Goal: Transaction & Acquisition: Purchase product/service

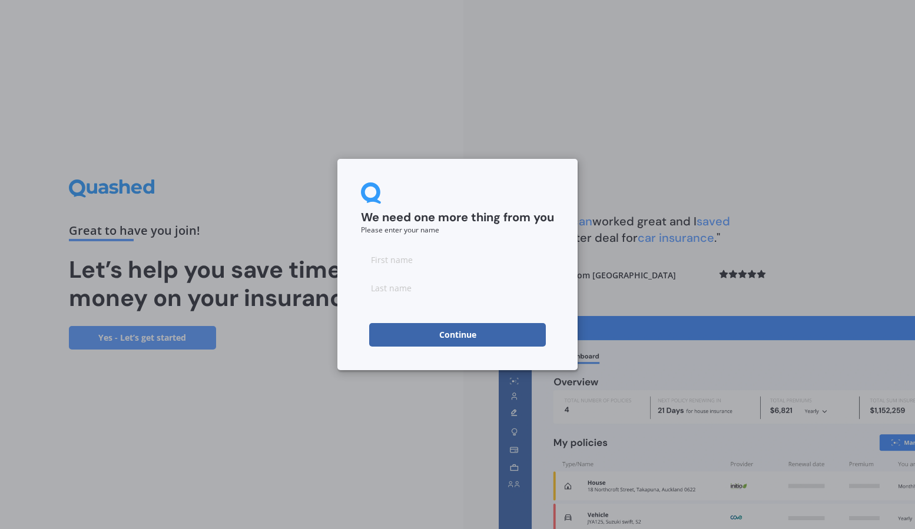
click at [396, 261] on input at bounding box center [457, 260] width 193 height 24
type input "Teri"
click at [393, 292] on input at bounding box center [457, 288] width 193 height 24
type input "Maa"
click at [442, 334] on button "Continue" at bounding box center [457, 335] width 177 height 24
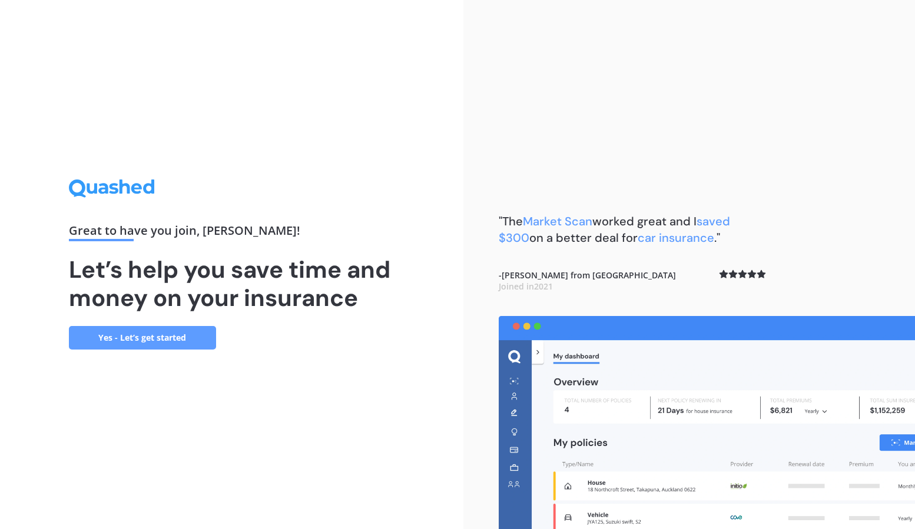
click at [163, 336] on link "Yes - Let’s get started" at bounding box center [142, 338] width 147 height 24
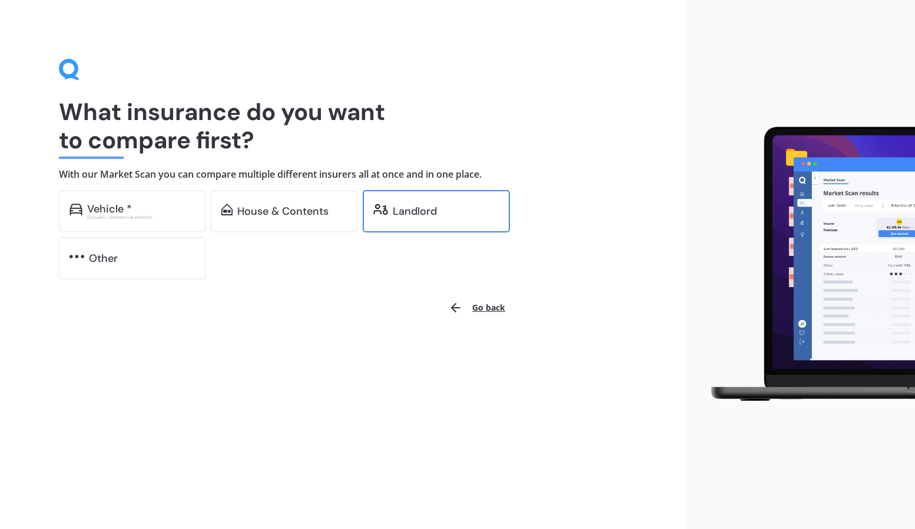
click at [420, 207] on div "Landlord" at bounding box center [415, 211] width 44 height 12
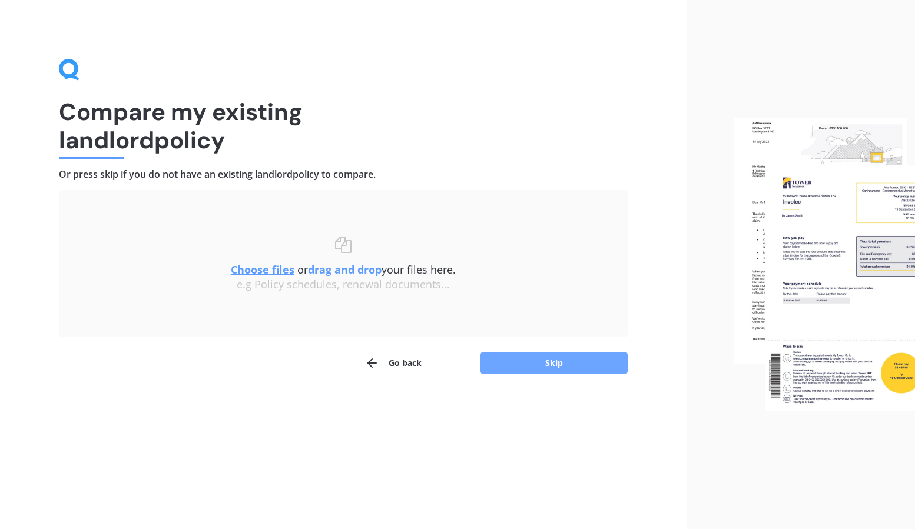
click at [536, 357] on button "Skip" at bounding box center [553, 363] width 147 height 22
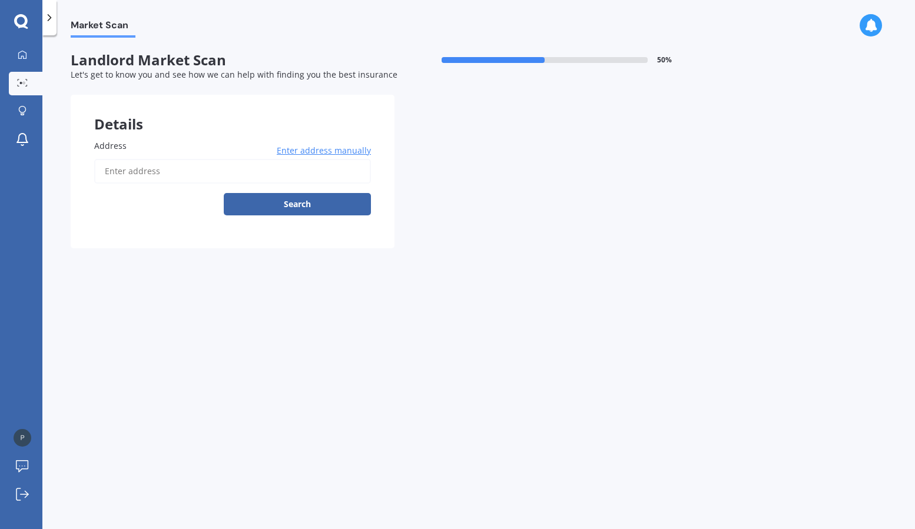
click at [137, 171] on input "Address" at bounding box center [232, 171] width 277 height 25
drag, startPoint x: 135, startPoint y: 189, endPoint x: 174, endPoint y: 193, distance: 39.7
type input "[STREET_ADDRESS]"
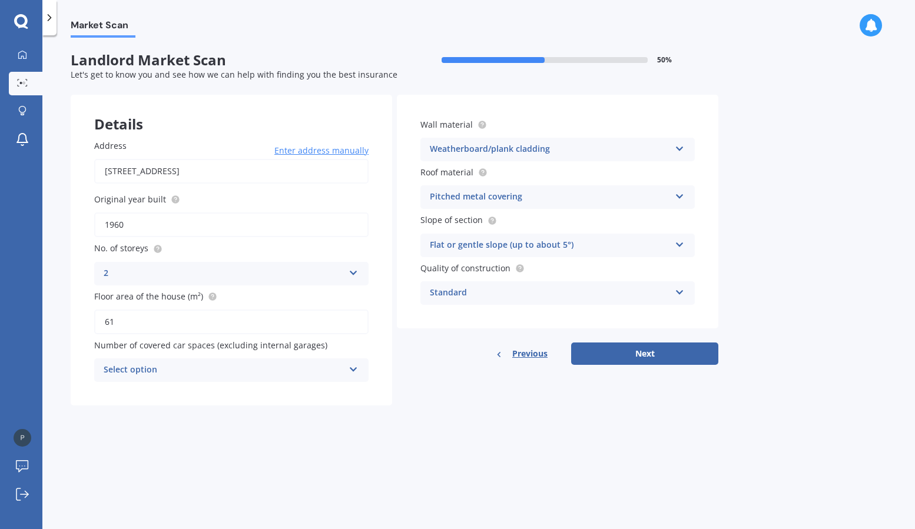
click at [354, 268] on icon at bounding box center [354, 271] width 10 height 8
click at [353, 363] on icon at bounding box center [354, 367] width 10 height 8
click at [321, 390] on div "0" at bounding box center [231, 393] width 273 height 21
click at [653, 346] on button "Next" at bounding box center [644, 354] width 147 height 22
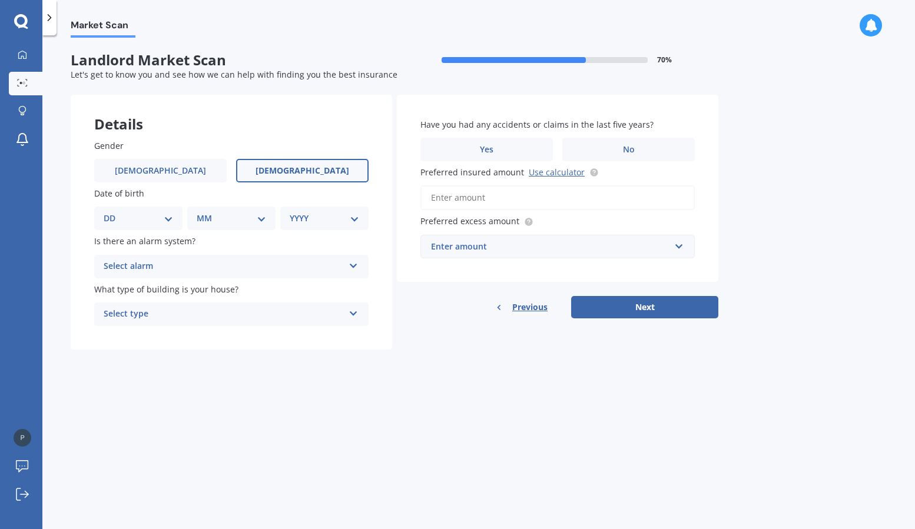
click at [297, 167] on span "[DEMOGRAPHIC_DATA]" at bounding box center [303, 171] width 94 height 10
click at [0, 0] on input "[DEMOGRAPHIC_DATA]" at bounding box center [0, 0] width 0 height 0
click at [266, 263] on div "Select alarm" at bounding box center [224, 267] width 240 height 14
click at [266, 263] on div "Yes, monitored" at bounding box center [224, 267] width 240 height 14
click at [349, 263] on icon at bounding box center [353, 264] width 10 height 8
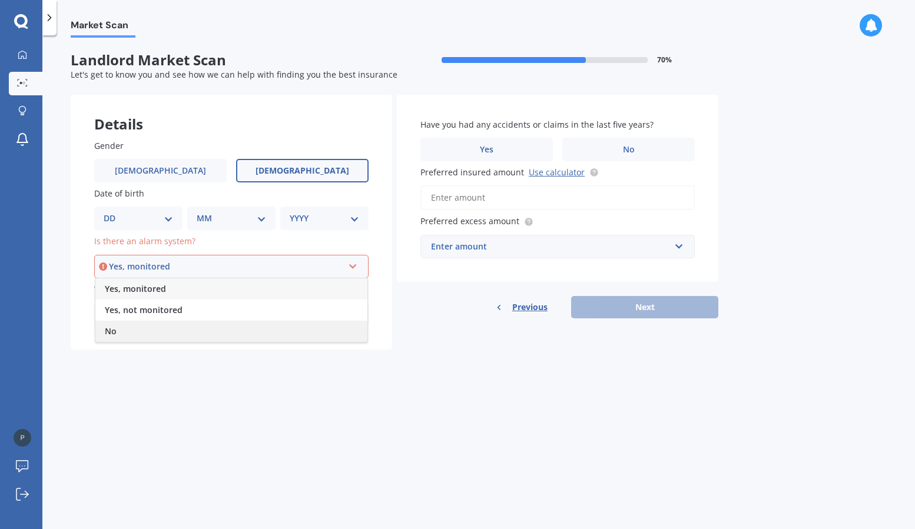
click at [265, 324] on div "No" at bounding box center [231, 331] width 272 height 21
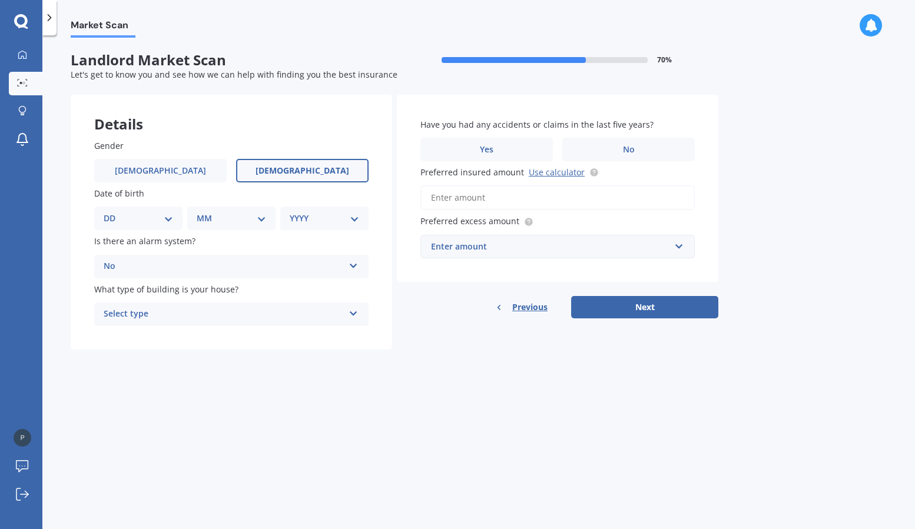
click at [261, 308] on div "Select type" at bounding box center [224, 314] width 240 height 14
click at [252, 337] on div "Freestanding" at bounding box center [231, 337] width 273 height 21
click at [627, 148] on span "No" at bounding box center [629, 150] width 12 height 10
click at [0, 0] on input "No" at bounding box center [0, 0] width 0 height 0
click at [478, 199] on input "Preferred insured amount Use calculator" at bounding box center [557, 197] width 274 height 25
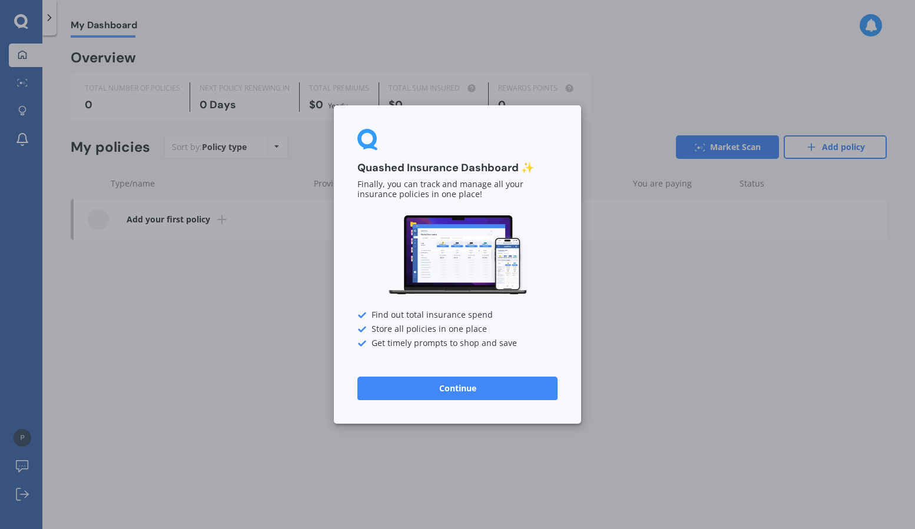
click at [423, 386] on button "Continue" at bounding box center [457, 389] width 200 height 24
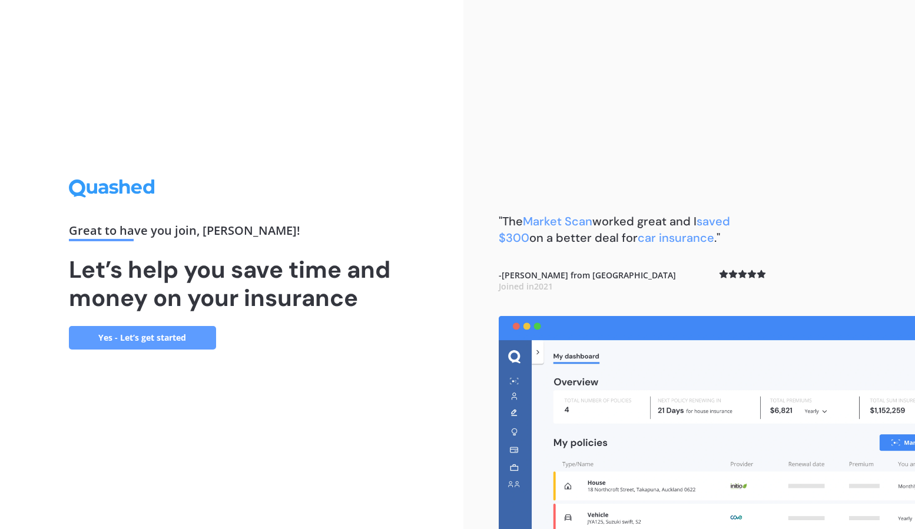
click at [195, 341] on link "Yes - Let’s get started" at bounding box center [142, 338] width 147 height 24
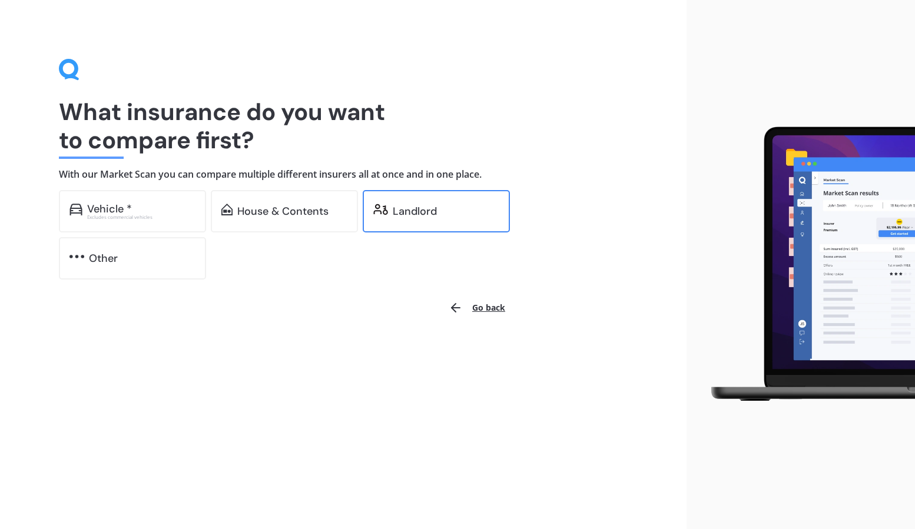
click at [418, 207] on div "Landlord" at bounding box center [415, 211] width 44 height 12
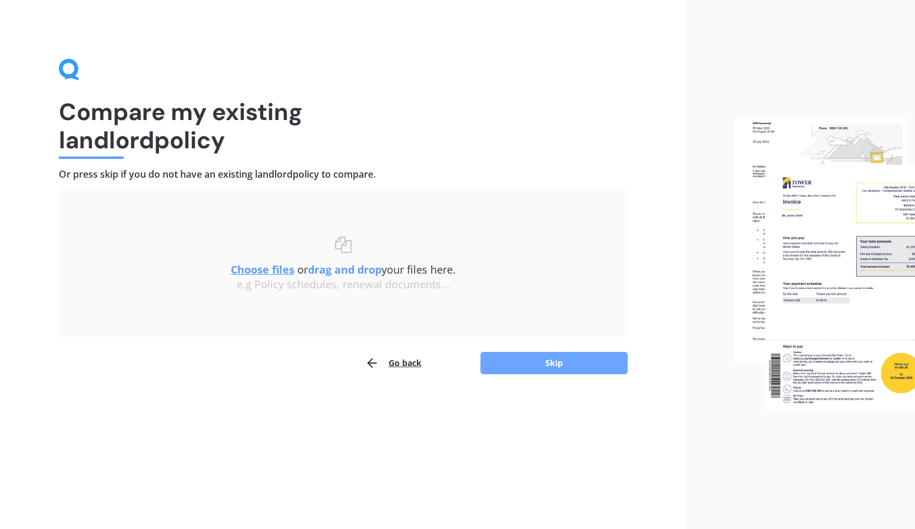
click at [549, 366] on button "Skip" at bounding box center [553, 363] width 147 height 22
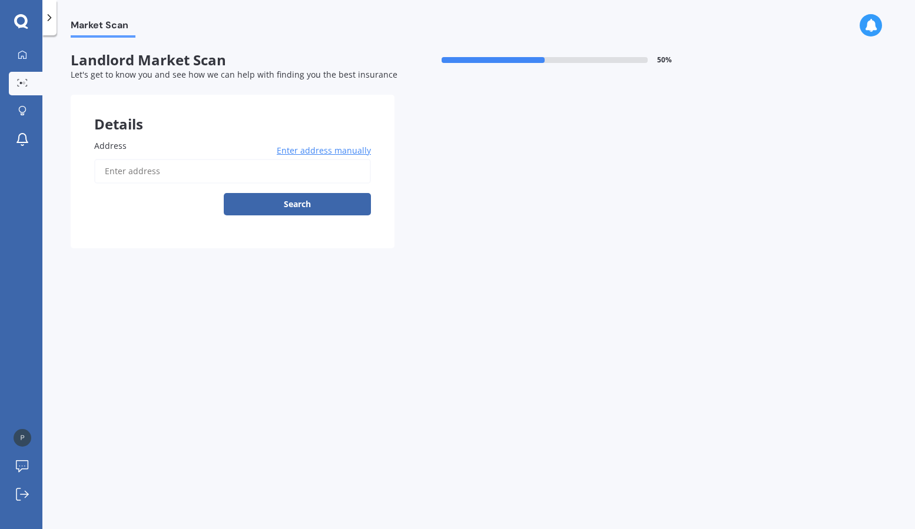
click at [140, 164] on input "Address" at bounding box center [232, 171] width 277 height 25
type input "[STREET_ADDRESS]"
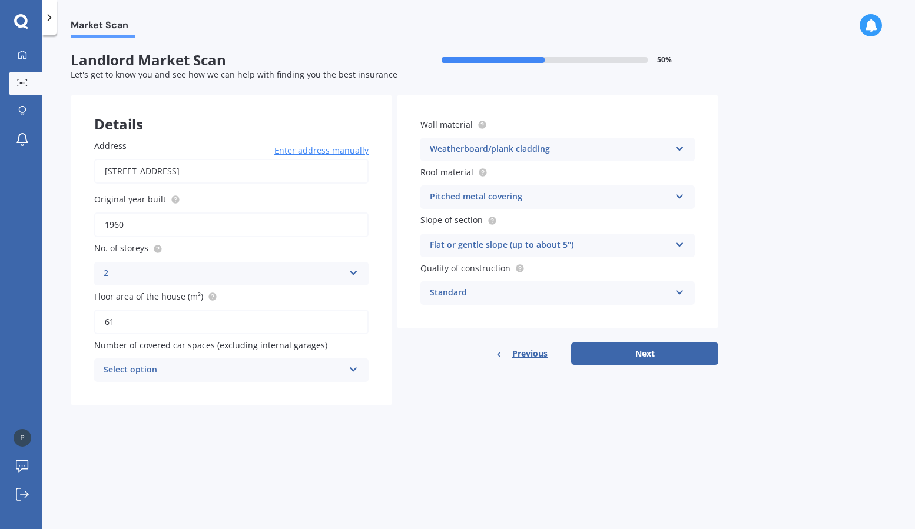
click at [224, 270] on div "2" at bounding box center [224, 274] width 240 height 14
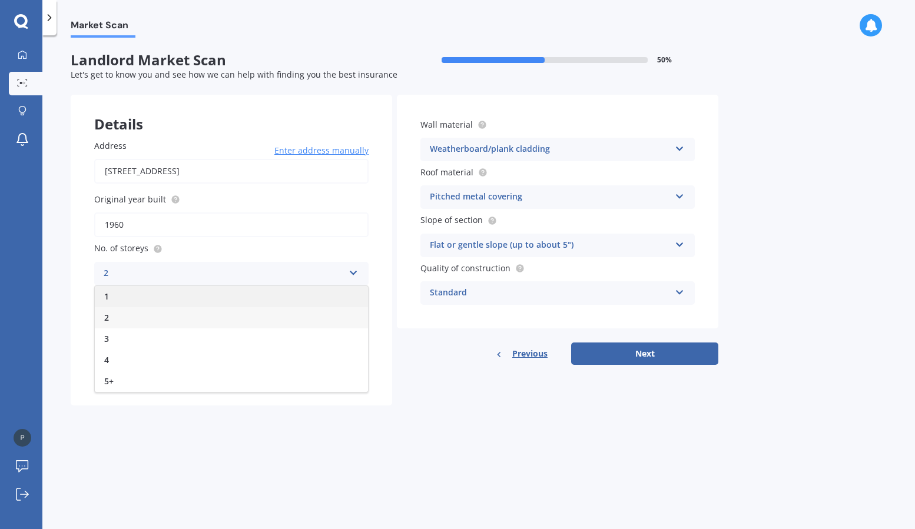
click at [208, 297] on div "1" at bounding box center [231, 296] width 273 height 21
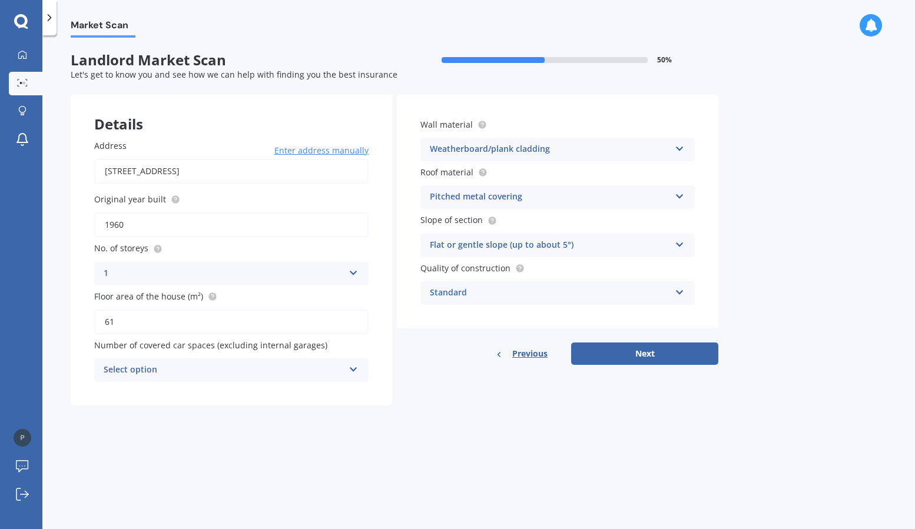
click at [186, 323] on input "61" at bounding box center [231, 322] width 274 height 25
type input "70"
click at [236, 369] on div "Select option" at bounding box center [224, 370] width 240 height 14
click at [214, 393] on div "0" at bounding box center [231, 393] width 273 height 21
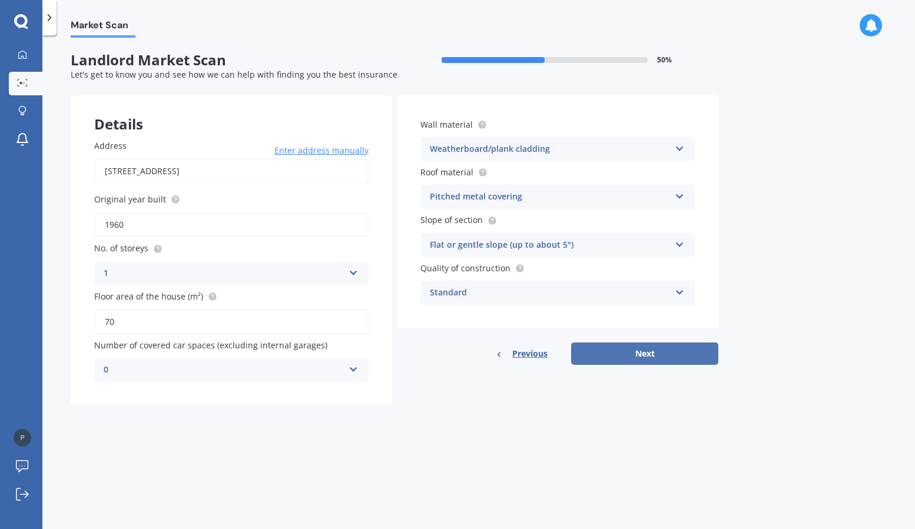
click at [618, 355] on button "Next" at bounding box center [644, 354] width 147 height 22
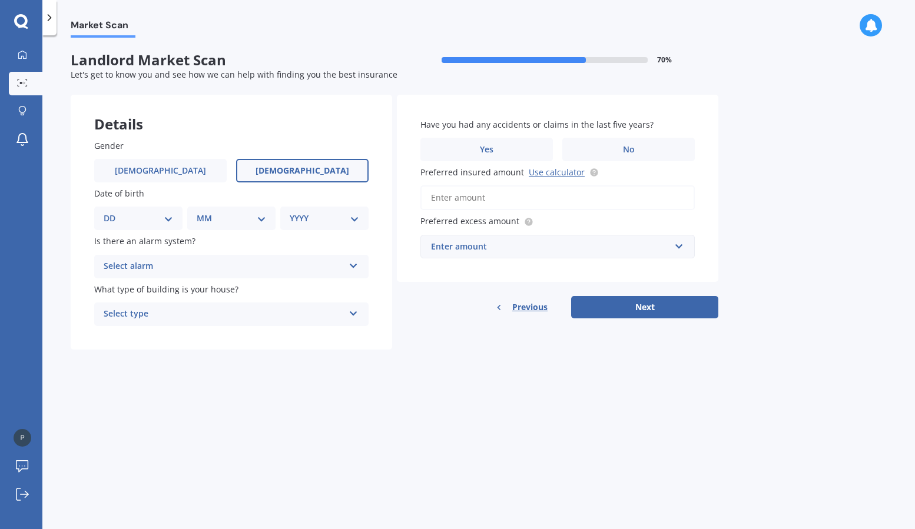
click at [309, 170] on span "[DEMOGRAPHIC_DATA]" at bounding box center [303, 171] width 94 height 10
click at [0, 0] on input "[DEMOGRAPHIC_DATA]" at bounding box center [0, 0] width 0 height 0
click at [351, 307] on icon at bounding box center [354, 311] width 10 height 8
click at [328, 333] on div "Freestanding" at bounding box center [231, 337] width 273 height 21
click at [623, 150] on span "No" at bounding box center [629, 150] width 12 height 10
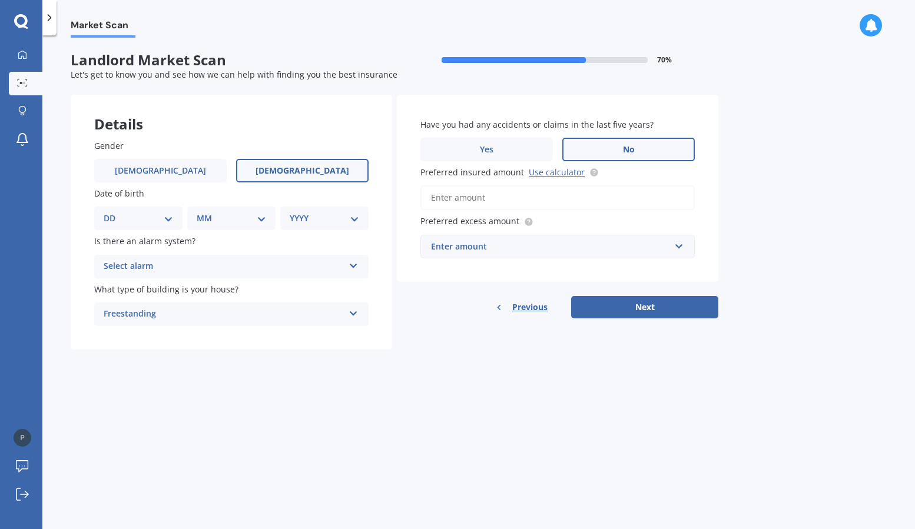
click at [0, 0] on input "No" at bounding box center [0, 0] width 0 height 0
click at [513, 204] on input "Preferred insured amount Use calculator" at bounding box center [557, 197] width 274 height 25
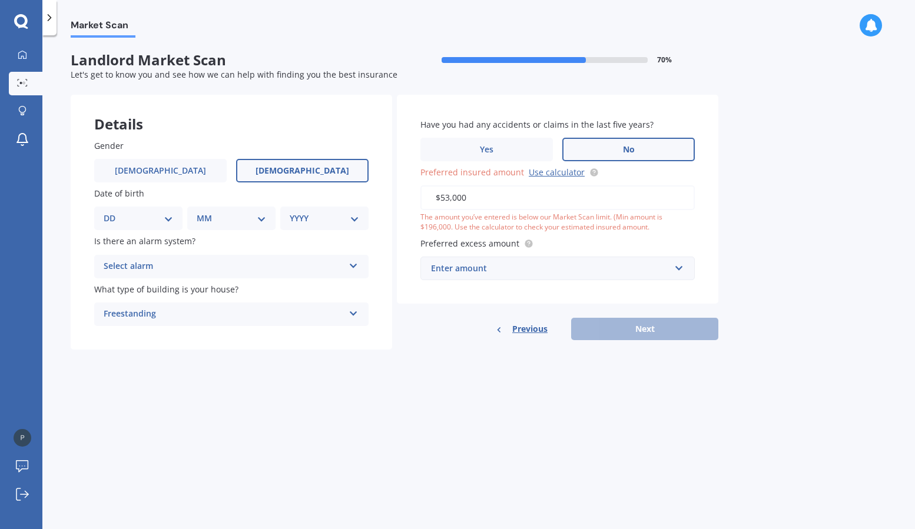
type input "$530,000"
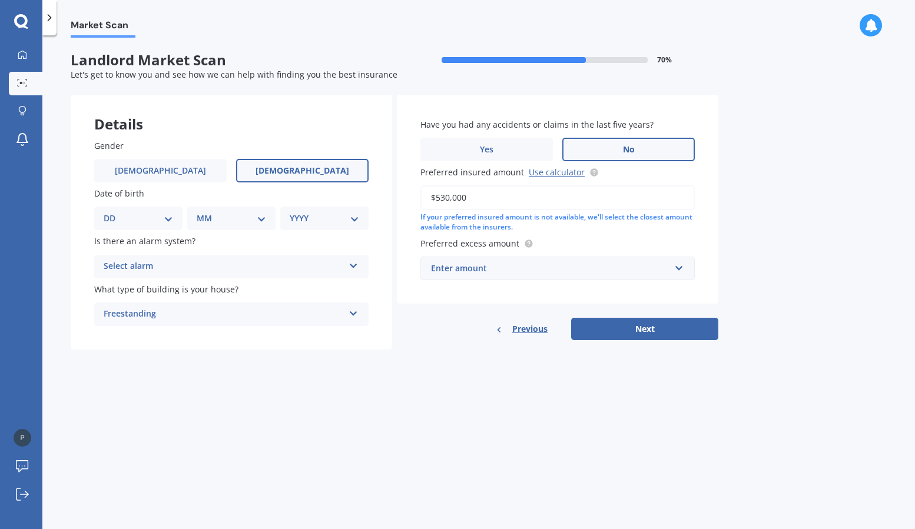
click at [519, 265] on div "Enter amount" at bounding box center [550, 268] width 239 height 13
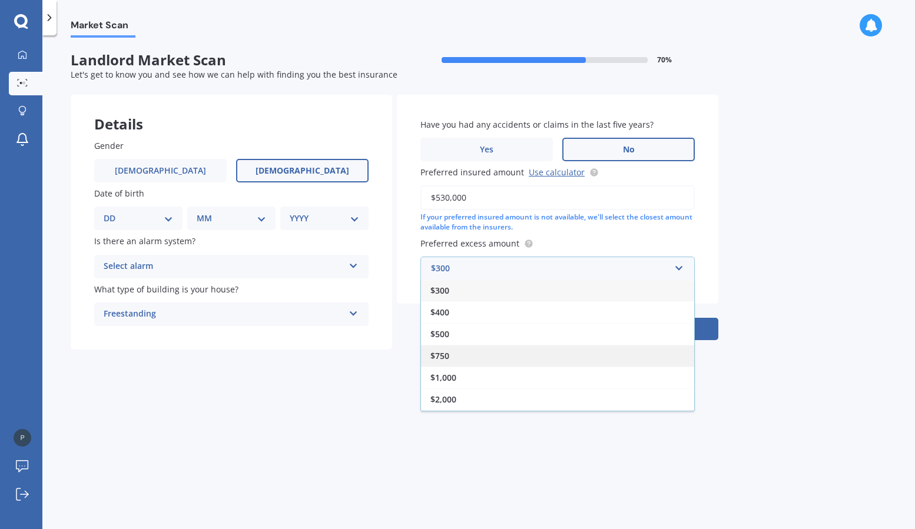
click at [501, 358] on div "$750" at bounding box center [557, 356] width 273 height 22
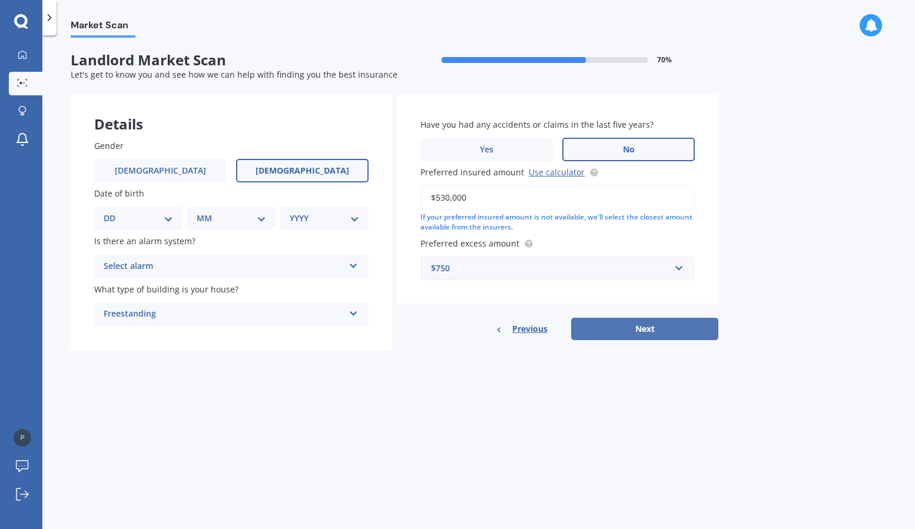
click at [646, 322] on button "Next" at bounding box center [644, 329] width 147 height 22
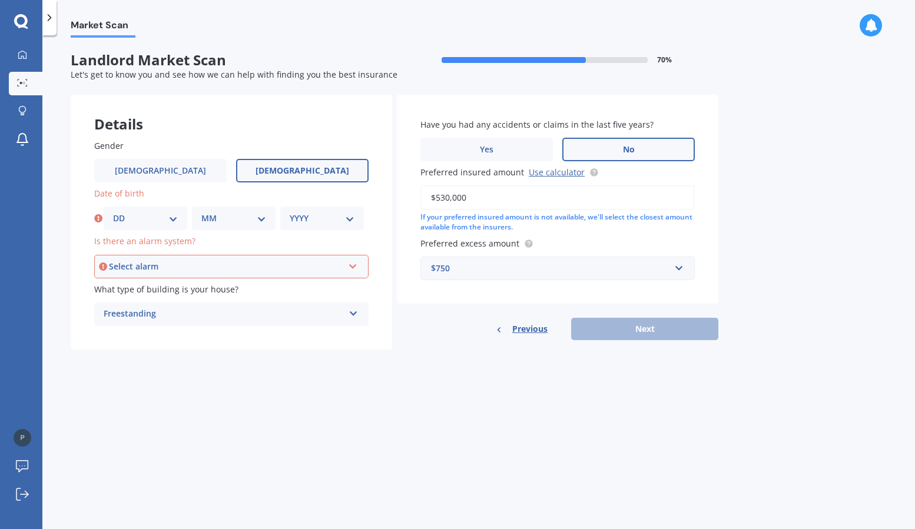
click at [324, 266] on div "Select alarm" at bounding box center [226, 266] width 234 height 13
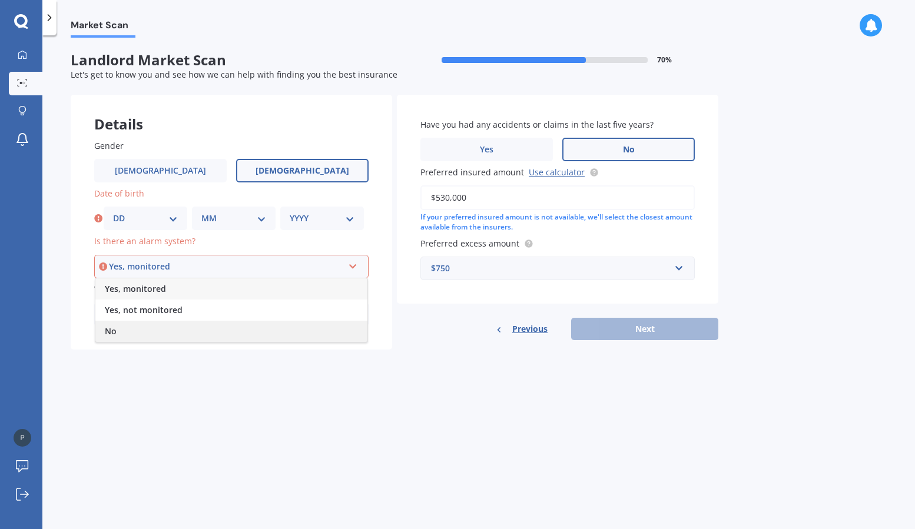
click at [257, 330] on div "No" at bounding box center [231, 331] width 272 height 21
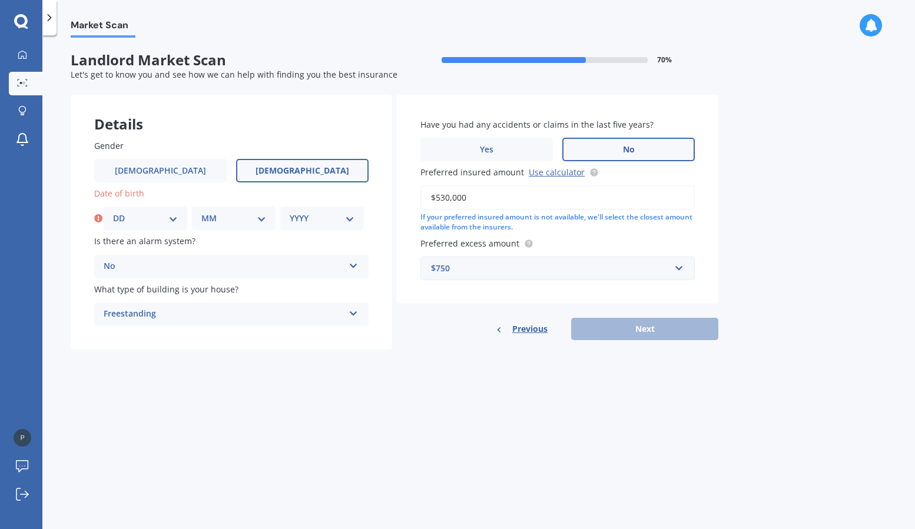
select select "01"
select select "1978"
click at [653, 331] on button "Next" at bounding box center [644, 329] width 147 height 22
select select "01"
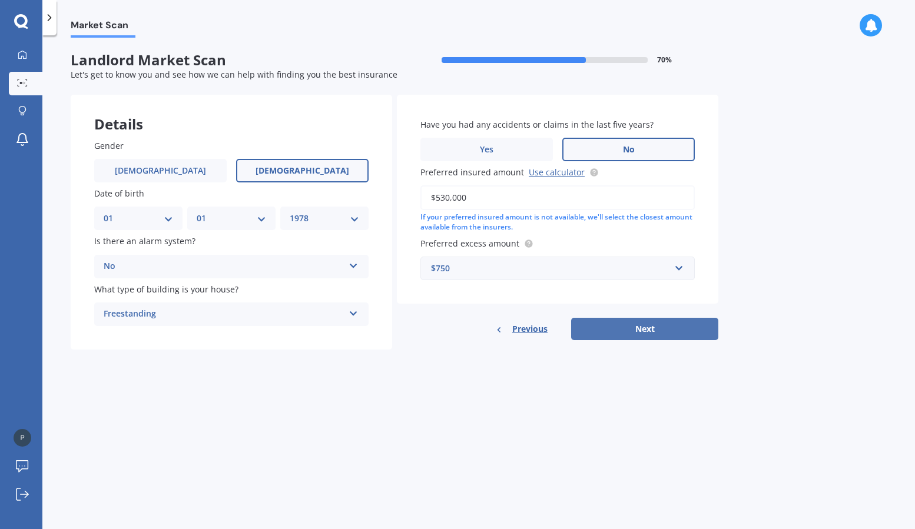
select select "01"
select select "1978"
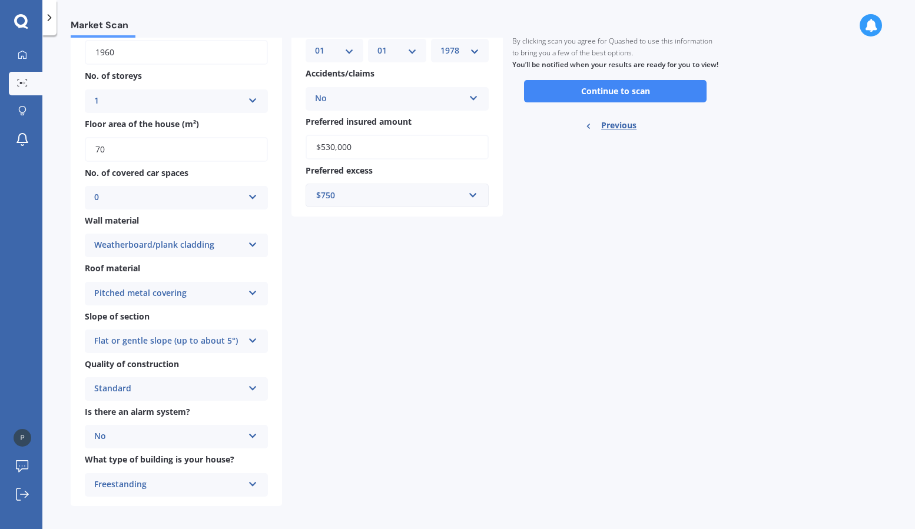
scroll to position [31, 0]
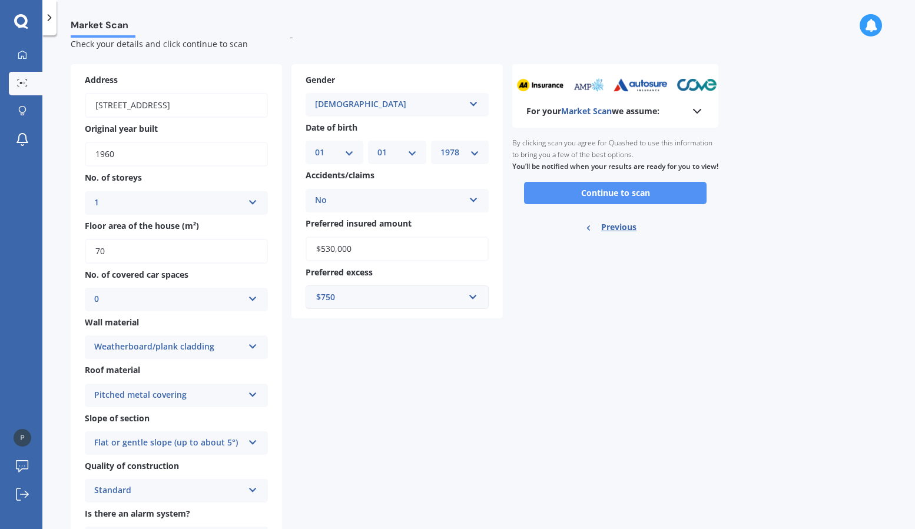
click at [632, 198] on button "Continue to scan" at bounding box center [615, 193] width 183 height 22
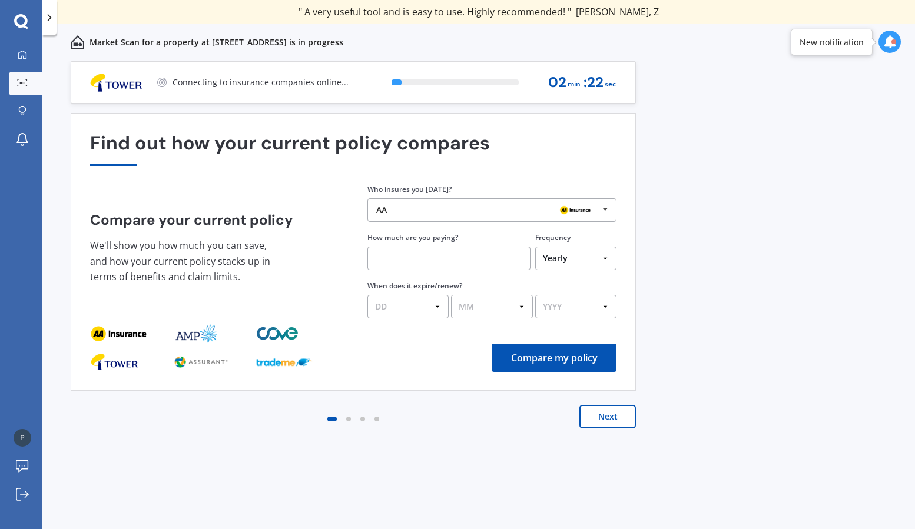
click at [605, 210] on icon at bounding box center [605, 210] width 18 height 22
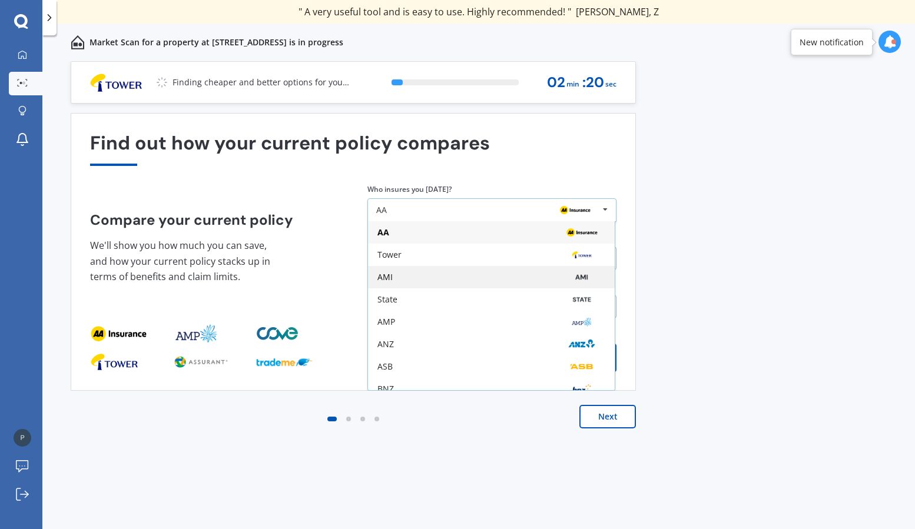
click at [471, 278] on div "AMI" at bounding box center [491, 277] width 228 height 9
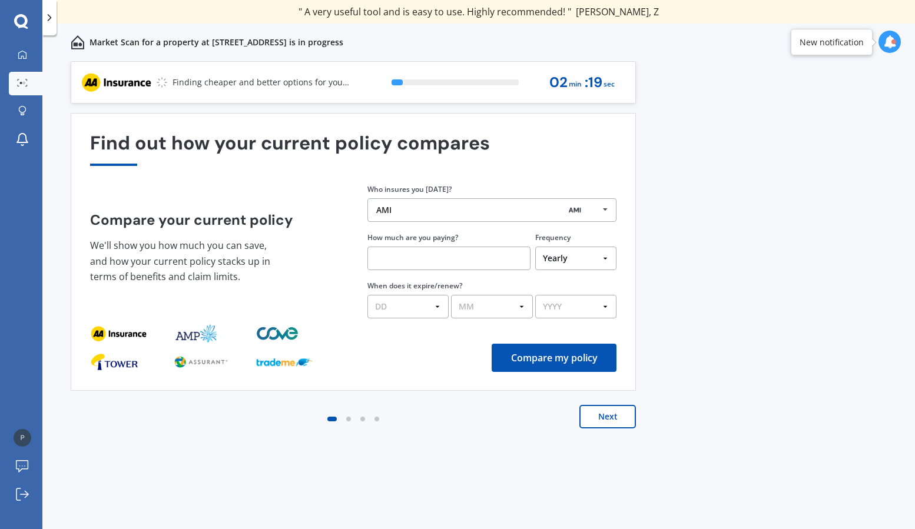
click at [450, 261] on input "text" at bounding box center [448, 259] width 163 height 24
type input "$1,900.00"
click at [530, 357] on button "Compare my policy" at bounding box center [554, 358] width 125 height 28
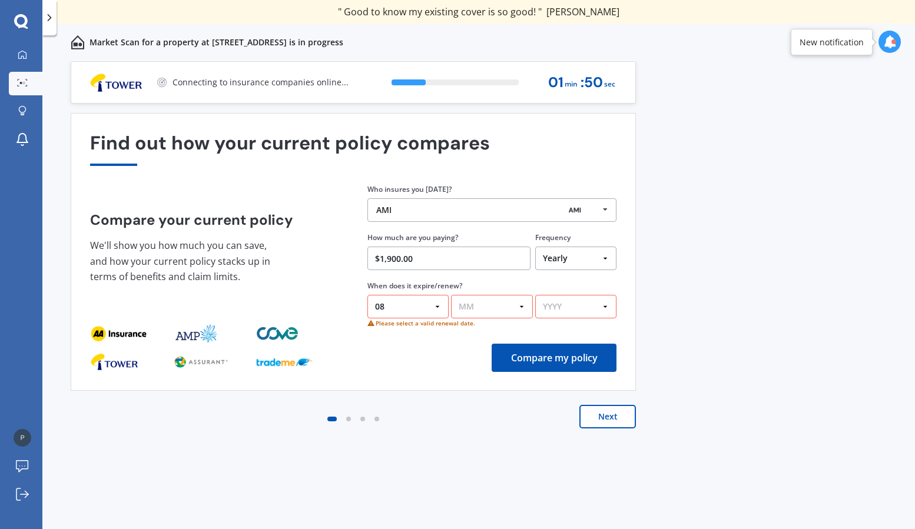
select select "30"
select select "08"
select select "2025"
click at [572, 358] on button "Compare my policy" at bounding box center [554, 358] width 125 height 28
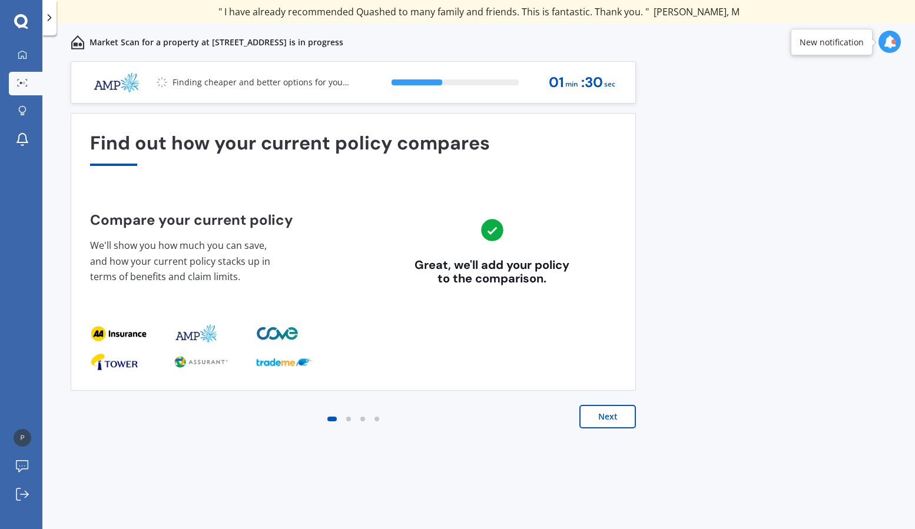
click at [612, 416] on button "Next" at bounding box center [607, 417] width 57 height 24
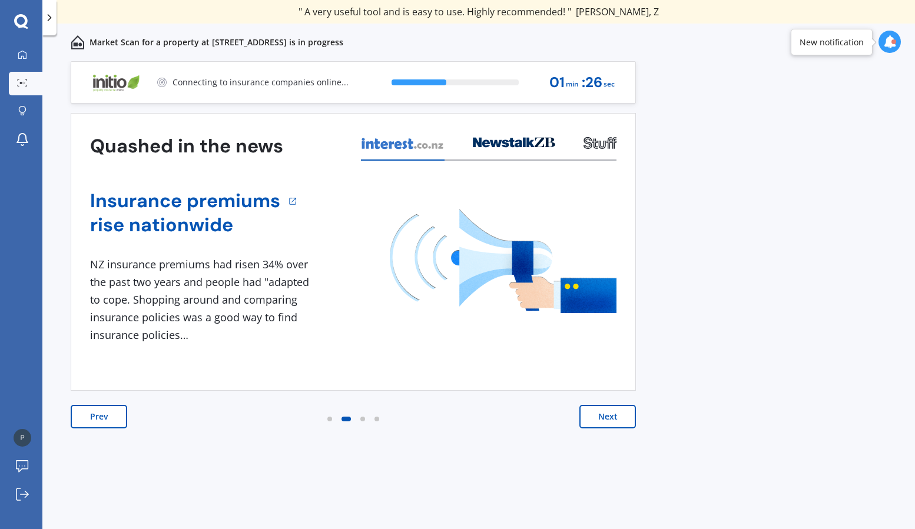
click at [612, 416] on button "Next" at bounding box center [607, 417] width 57 height 24
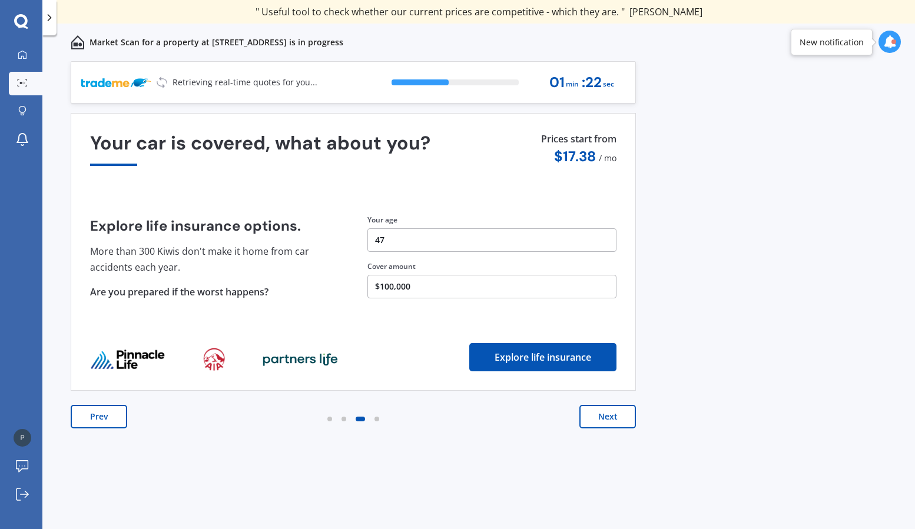
click at [612, 416] on button "Next" at bounding box center [607, 417] width 57 height 24
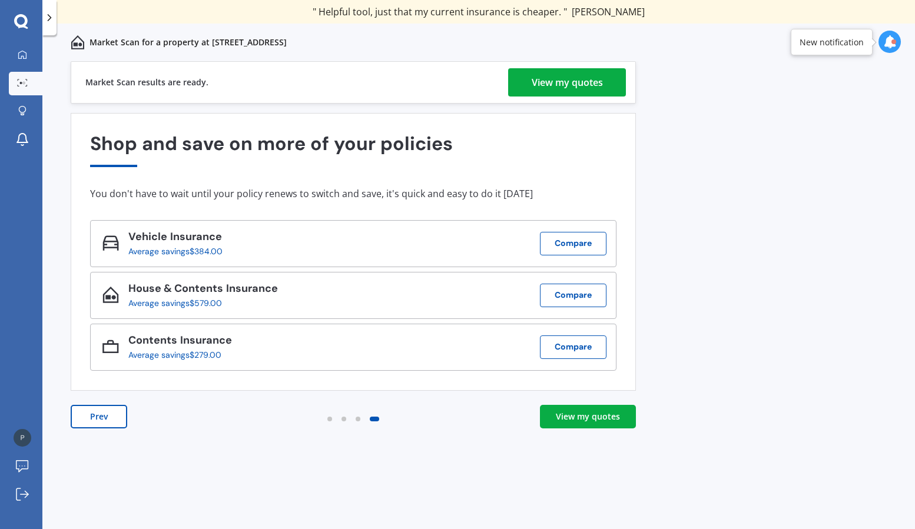
click at [594, 419] on div "View my quotes" at bounding box center [588, 417] width 64 height 12
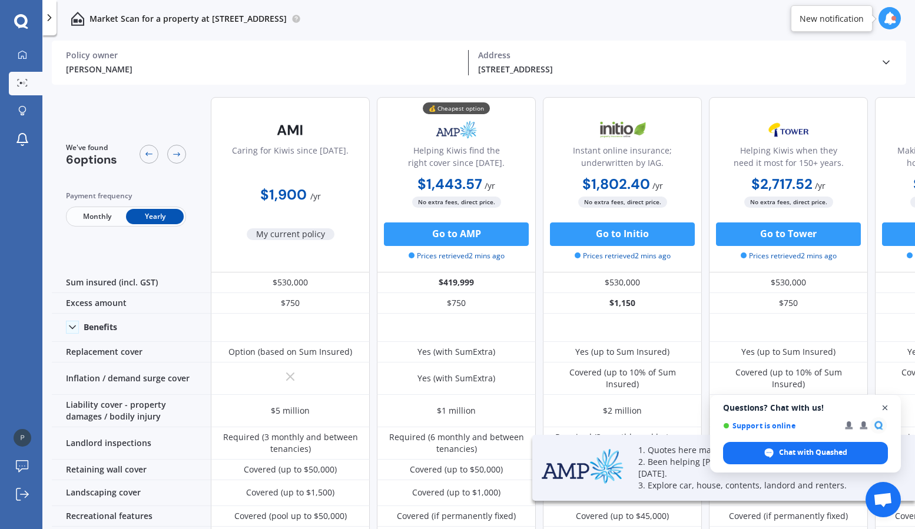
click at [885, 407] on span "Open chat" at bounding box center [885, 408] width 15 height 15
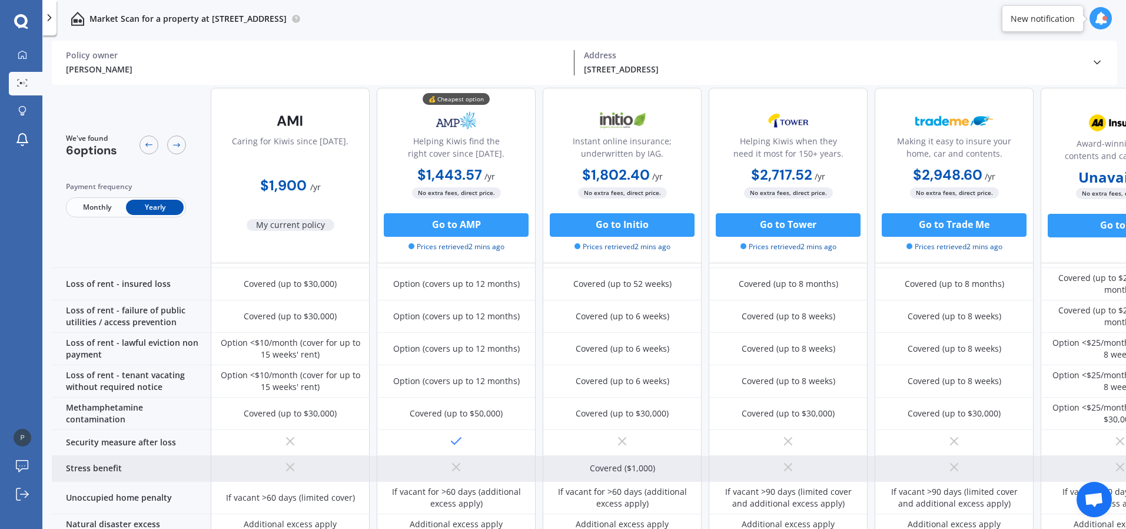
scroll to position [542, 0]
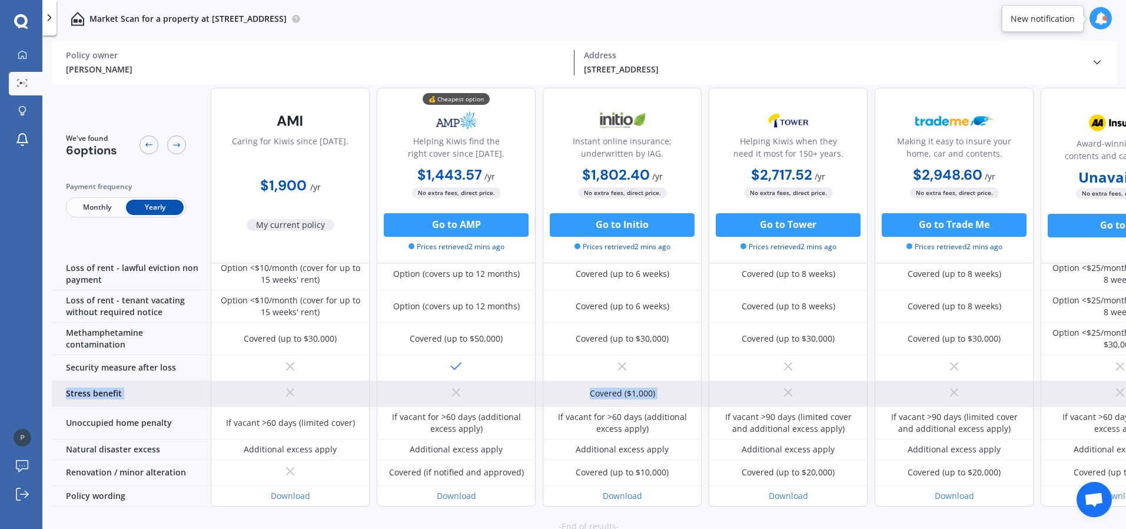
drag, startPoint x: 1041, startPoint y: 334, endPoint x: 838, endPoint y: 362, distance: 205.0
click at [838, 362] on div "Sum insured (incl. GST) $530,000 $419,999 $530,000 $530,000 $530,000 Unavailabl…" at bounding box center [626, 118] width 1148 height 776
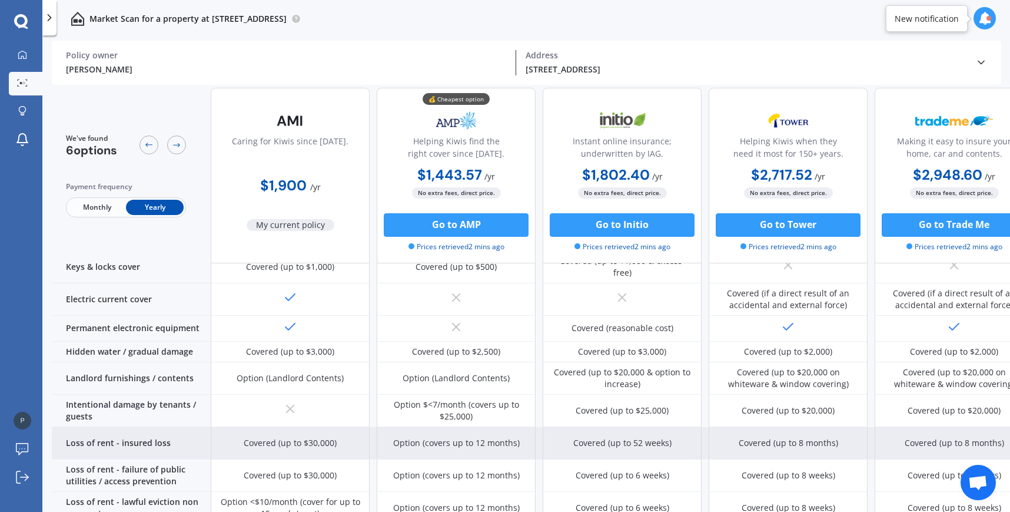
scroll to position [355, 0]
